Goal: Task Accomplishment & Management: Manage account settings

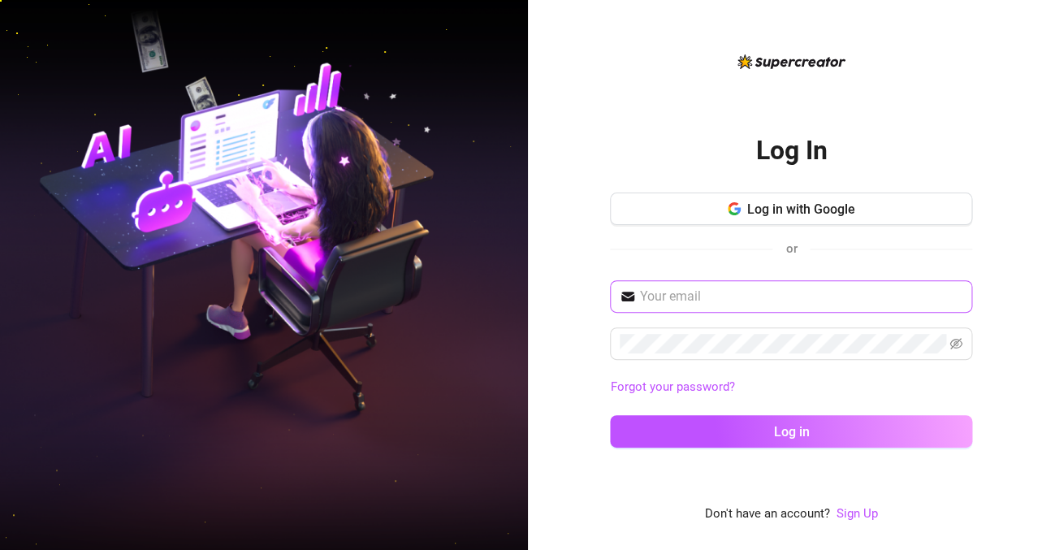
click at [675, 306] on span at bounding box center [791, 296] width 362 height 32
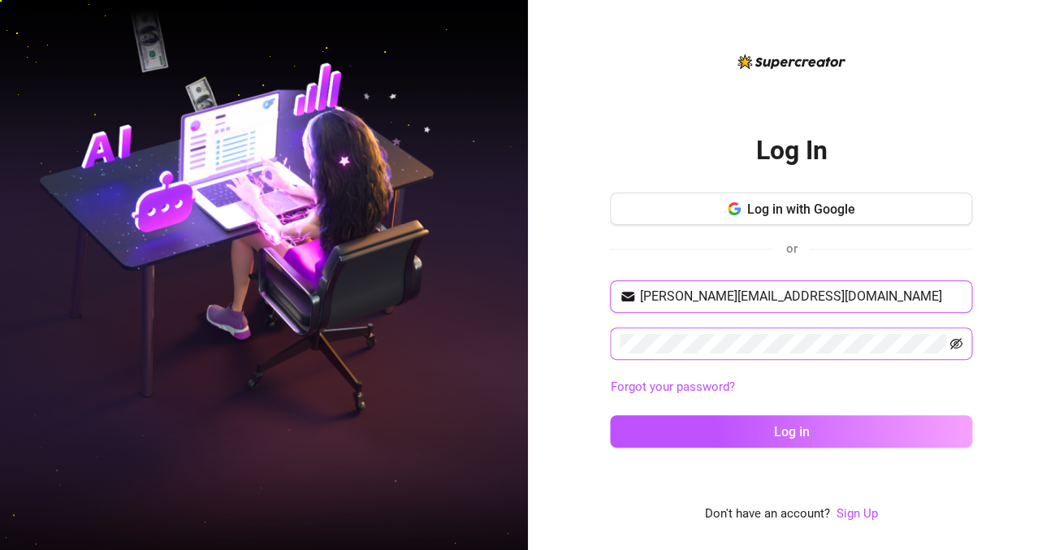
click at [959, 342] on icon "eye-invisible" at bounding box center [956, 343] width 13 height 13
type input "[PERSON_NAME][EMAIL_ADDRESS][DOMAIN_NAME]"
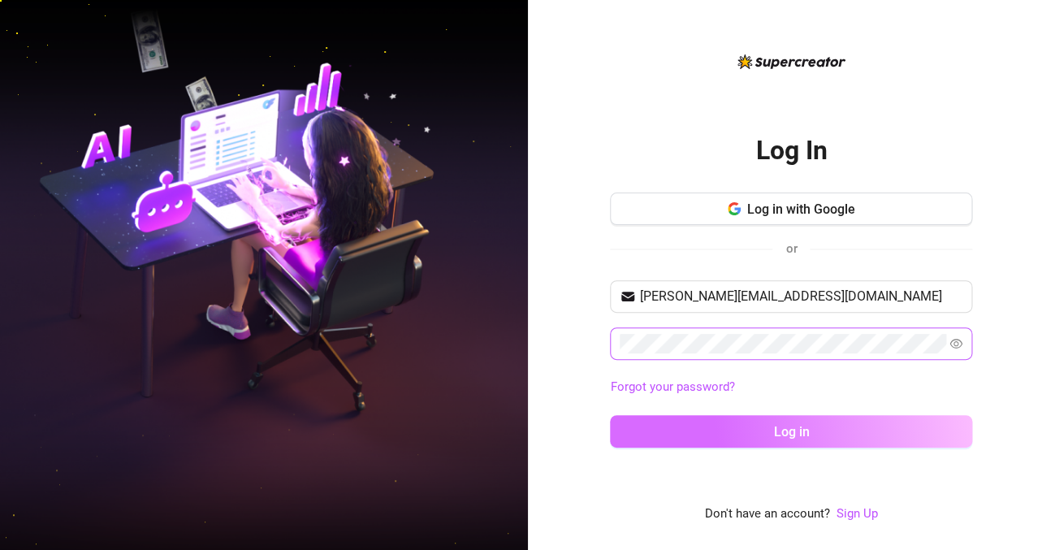
click at [949, 427] on button "Log in" at bounding box center [791, 431] width 362 height 32
